Goal: Task Accomplishment & Management: Manage account settings

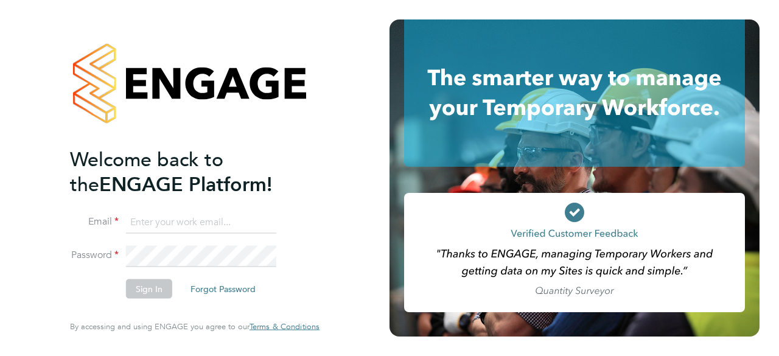
click at [173, 225] on input at bounding box center [201, 222] width 150 height 22
type input "[EMAIL_ADDRESS][DOMAIN_NAME]"
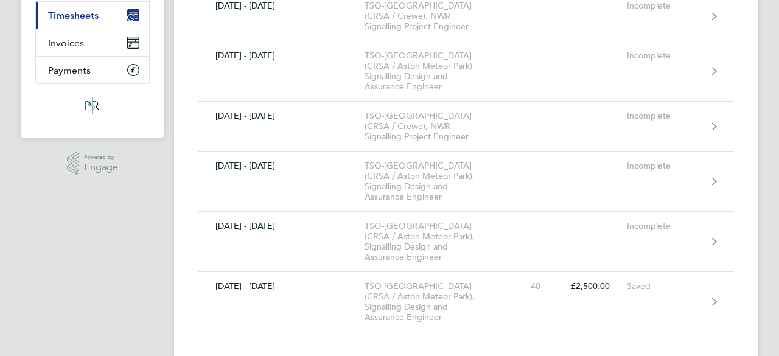
scroll to position [195, 0]
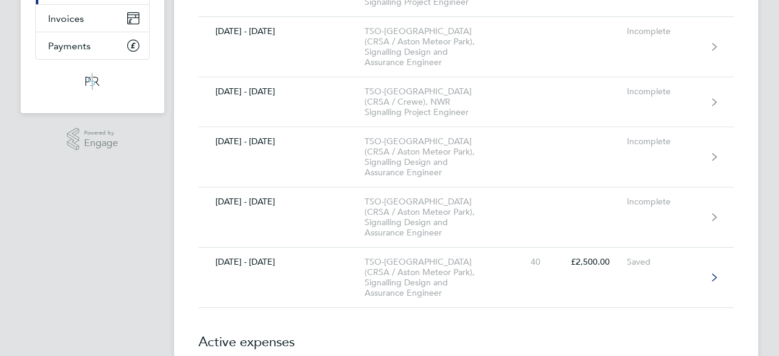
click at [490, 257] on div "TSO-UK (CRSA / Aston Meteor Park), Signalling Design and Assurance Engineer" at bounding box center [433, 277] width 139 height 41
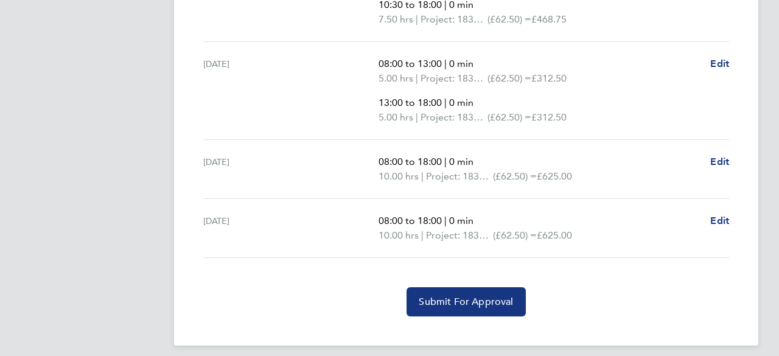
scroll to position [560, 0]
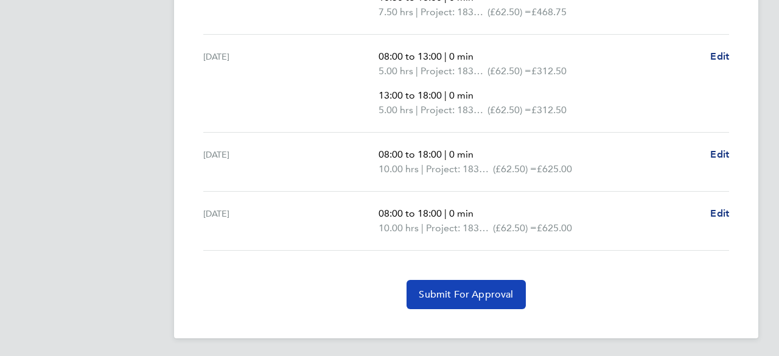
click at [461, 291] on span "Submit For Approval" at bounding box center [466, 294] width 94 height 12
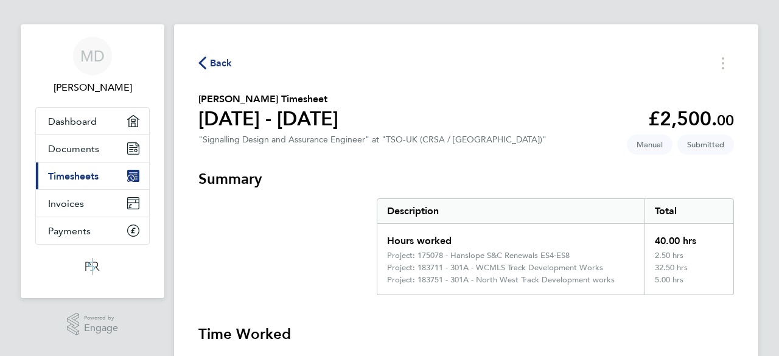
scroll to position [0, 0]
